Goal: Task Accomplishment & Management: Use online tool/utility

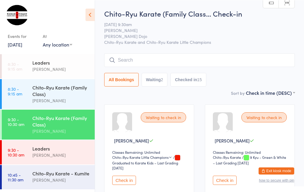
click at [175, 56] on input "search" at bounding box center [199, 60] width 191 height 14
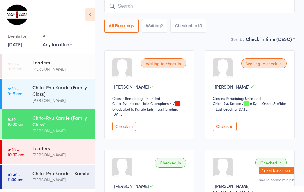
click at [123, 131] on button "Check in" at bounding box center [124, 126] width 24 height 9
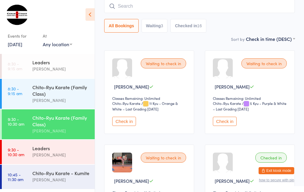
click at [42, 182] on div "[PERSON_NAME]" at bounding box center [60, 180] width 57 height 7
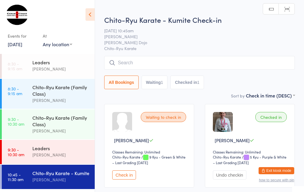
click at [129, 179] on button "Check in" at bounding box center [124, 175] width 24 height 9
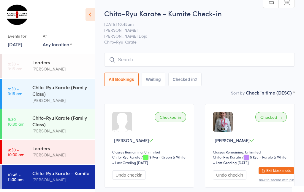
click at [174, 58] on input "search" at bounding box center [199, 60] width 191 height 14
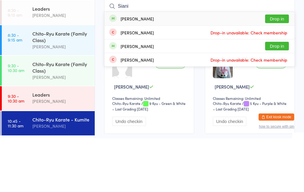
type input "Siani"
click at [275, 68] on button "Drop in" at bounding box center [277, 72] width 24 height 9
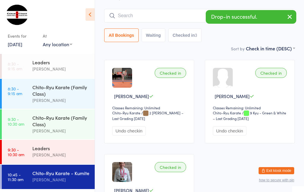
click at [61, 127] on div "Chito-Ryu Karate (Family Class)" at bounding box center [60, 121] width 57 height 13
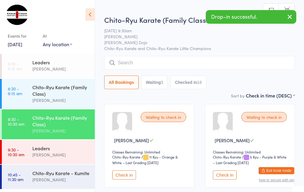
click at [153, 63] on input "search" at bounding box center [199, 63] width 191 height 14
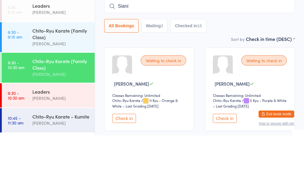
type input "Siani"
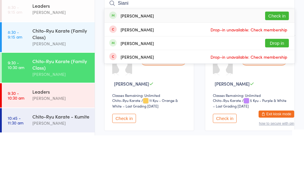
click at [277, 68] on button "Check in" at bounding box center [277, 72] width 24 height 9
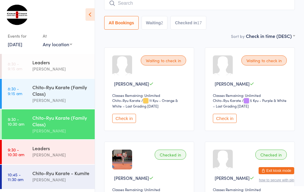
click at [57, 175] on div "Chito-Ryu Karate - Kumite" at bounding box center [60, 173] width 57 height 7
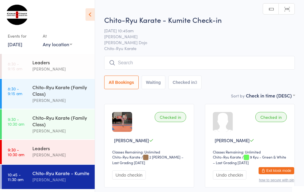
click at [256, 63] on input "search" at bounding box center [199, 63] width 191 height 14
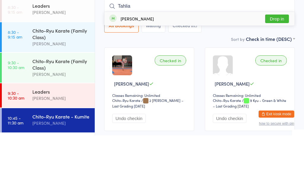
type input "Tahlia"
click at [280, 71] on button "Drop in" at bounding box center [277, 75] width 24 height 9
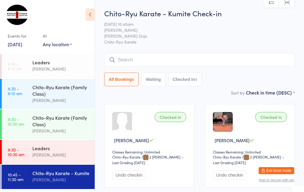
click at [165, 54] on input "search" at bounding box center [199, 60] width 191 height 14
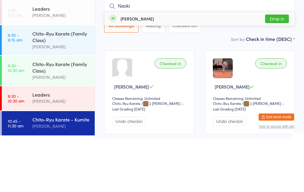
type input "Naoki"
click at [278, 68] on button "Drop in" at bounding box center [277, 72] width 24 height 9
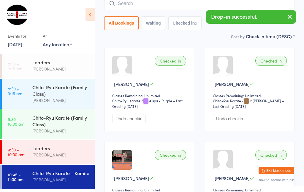
scroll to position [55, 0]
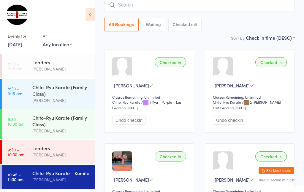
click at [53, 120] on div "Chito-Ryu Karate (Family Class)" at bounding box center [60, 121] width 57 height 13
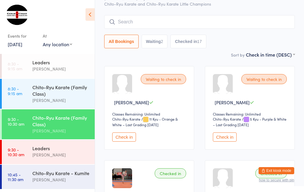
scroll to position [37, 0]
click at [224, 137] on button "Check in" at bounding box center [225, 137] width 24 height 9
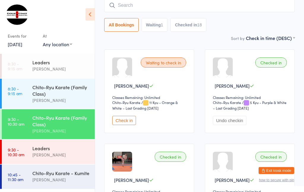
scroll to position [55, 0]
click at [58, 120] on div "Chito-Ryu Karate (Family Class)" at bounding box center [60, 121] width 57 height 13
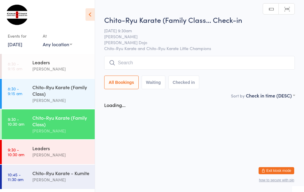
scroll to position [0, 0]
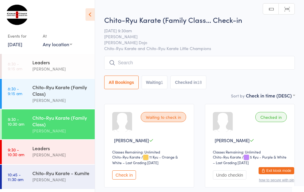
click at [140, 62] on input "search" at bounding box center [199, 63] width 191 height 14
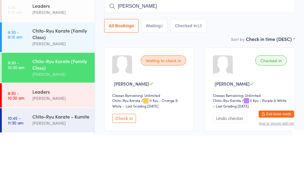
type input "[PERSON_NAME]"
